Goal: Navigation & Orientation: Find specific page/section

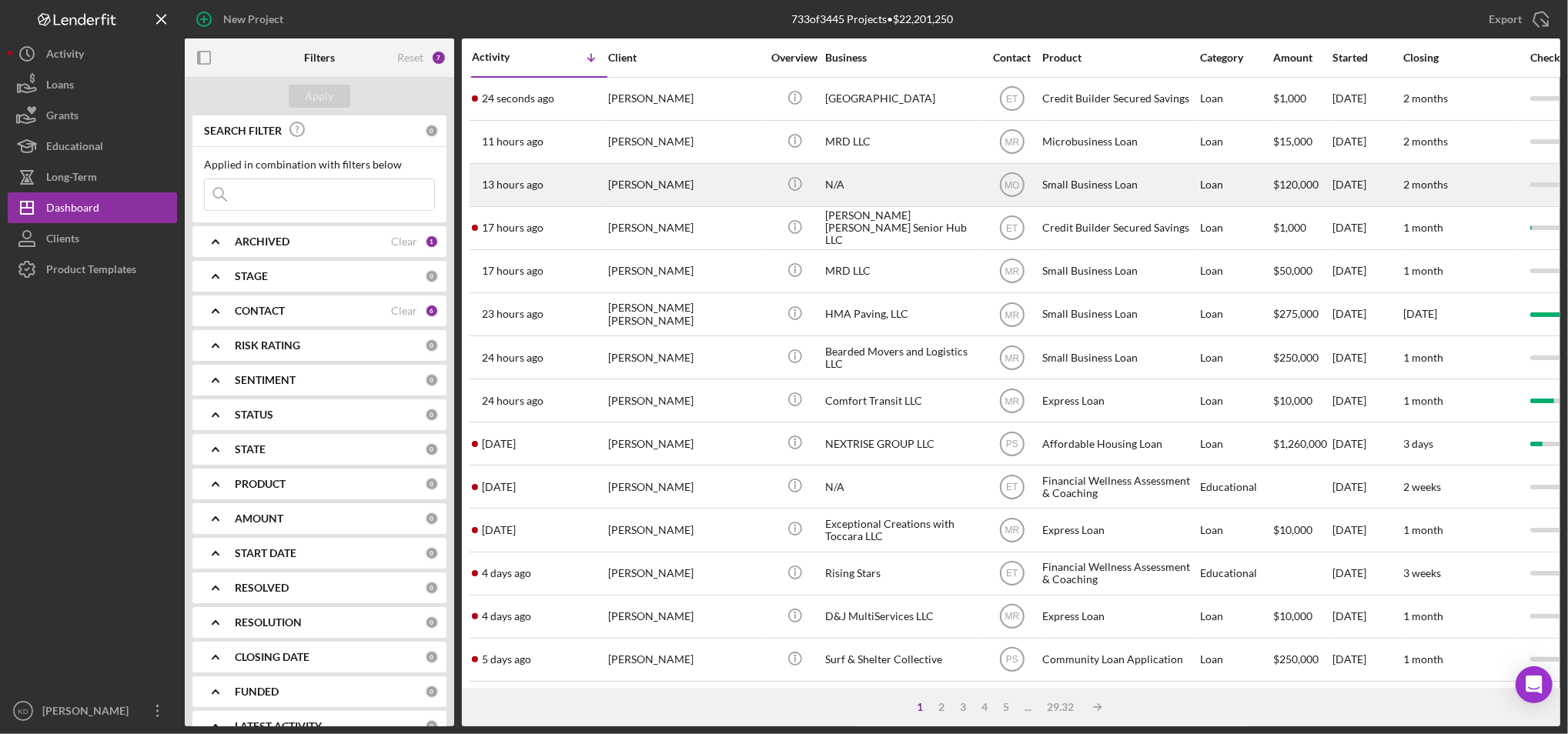
click at [902, 200] on div "N/A" at bounding box center [902, 185] width 154 height 40
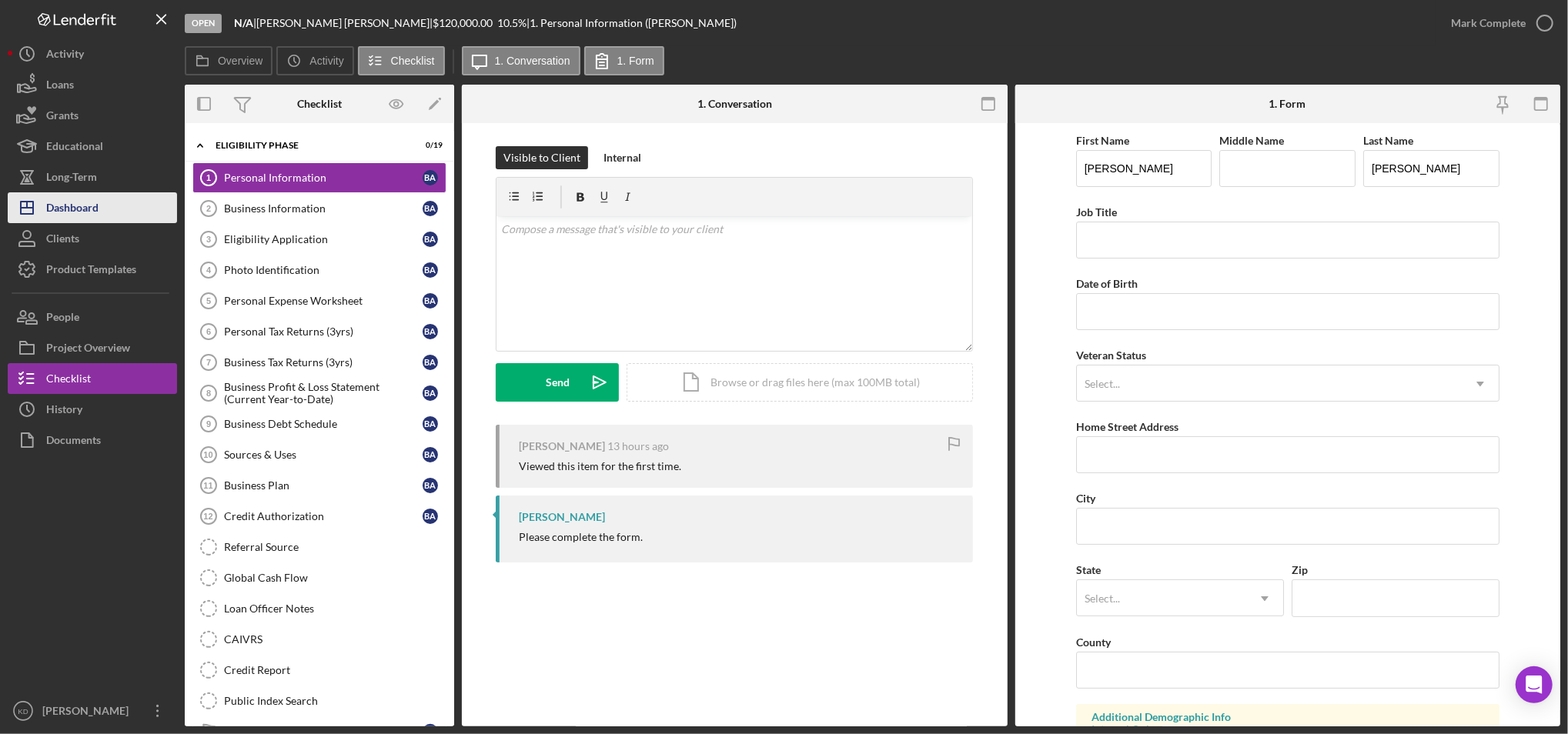
click at [114, 207] on button "Icon/Dashboard Dashboard" at bounding box center [92, 208] width 169 height 31
